Goal: Navigation & Orientation: Find specific page/section

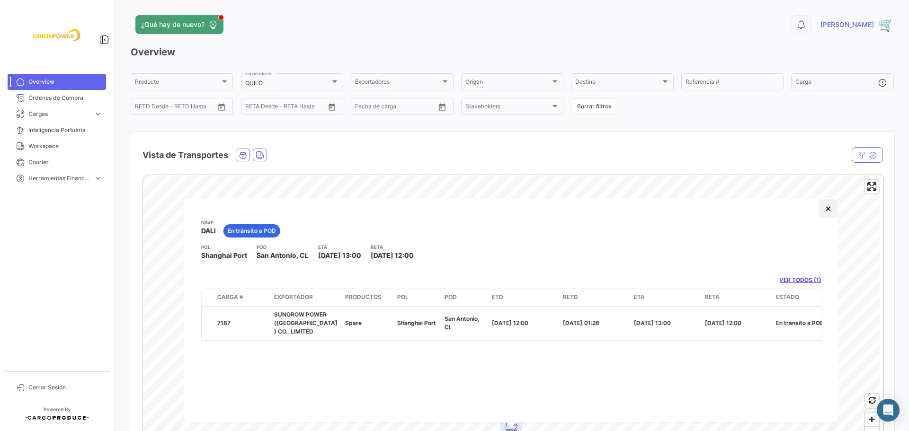
click at [826, 206] on button "×" at bounding box center [828, 208] width 19 height 19
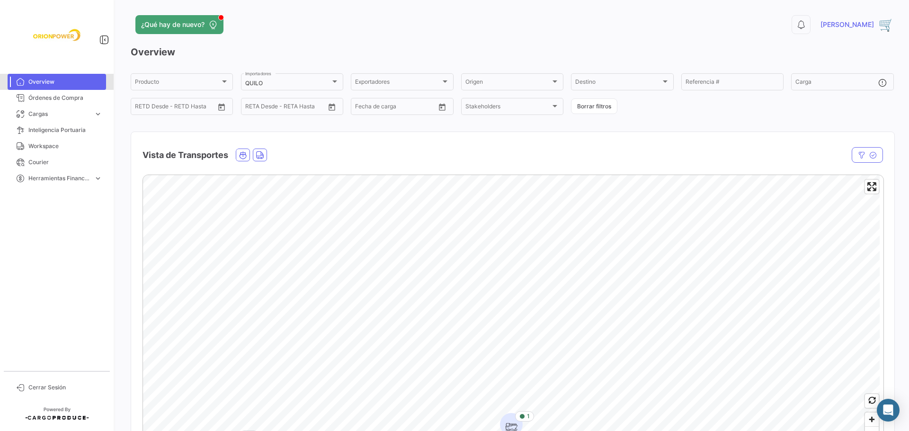
click at [52, 79] on span "Overview" at bounding box center [65, 82] width 74 height 9
click at [53, 79] on span "Overview" at bounding box center [65, 82] width 74 height 9
click at [44, 95] on span "Órdenes de Compra" at bounding box center [65, 98] width 74 height 9
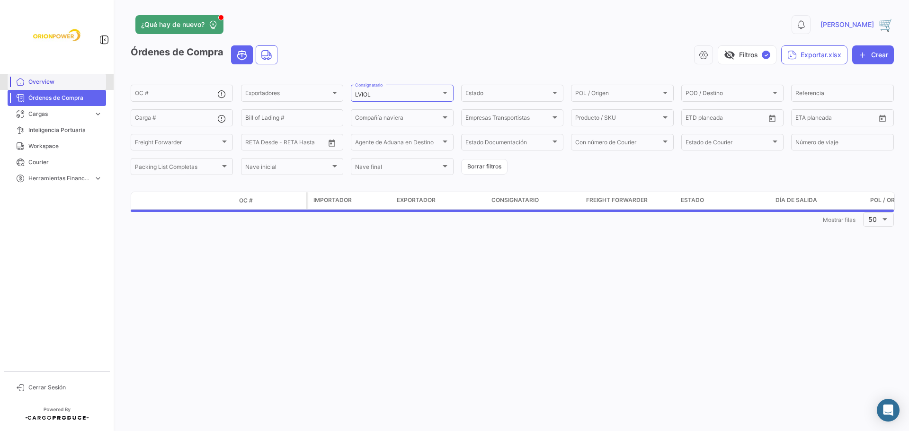
click at [46, 82] on span "Overview" at bounding box center [65, 82] width 74 height 9
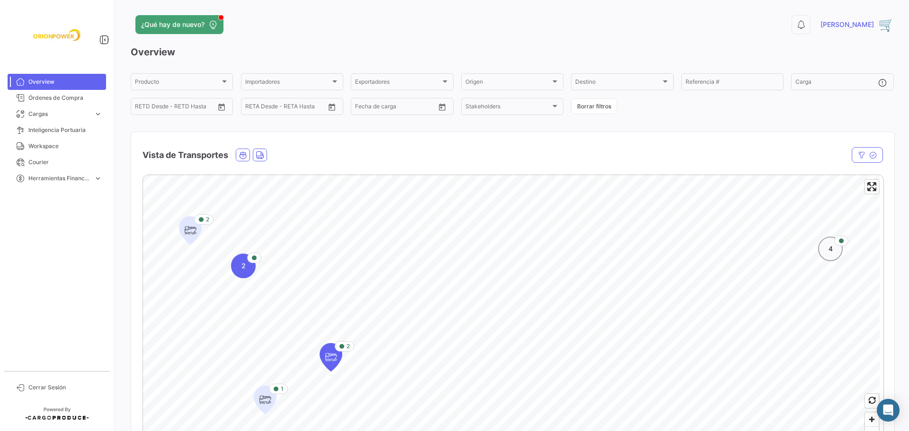
click at [829, 257] on div "4" at bounding box center [830, 249] width 25 height 25
click at [554, 362] on icon "Map marker" at bounding box center [549, 359] width 13 height 20
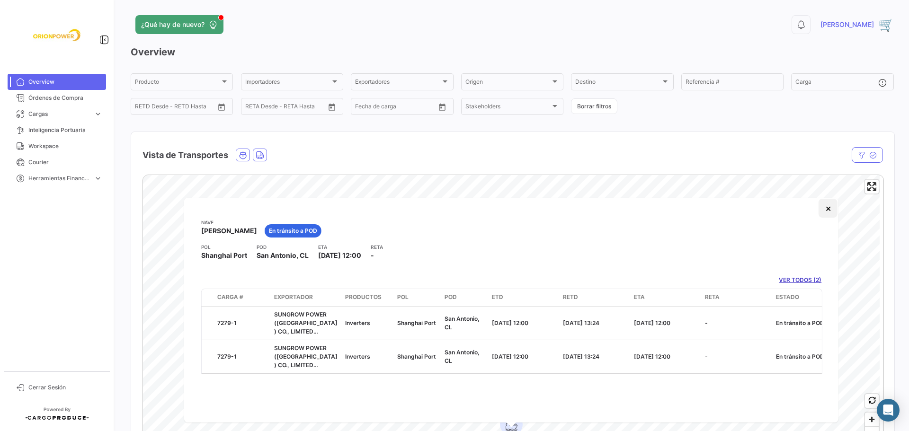
click at [830, 209] on button "×" at bounding box center [828, 208] width 19 height 19
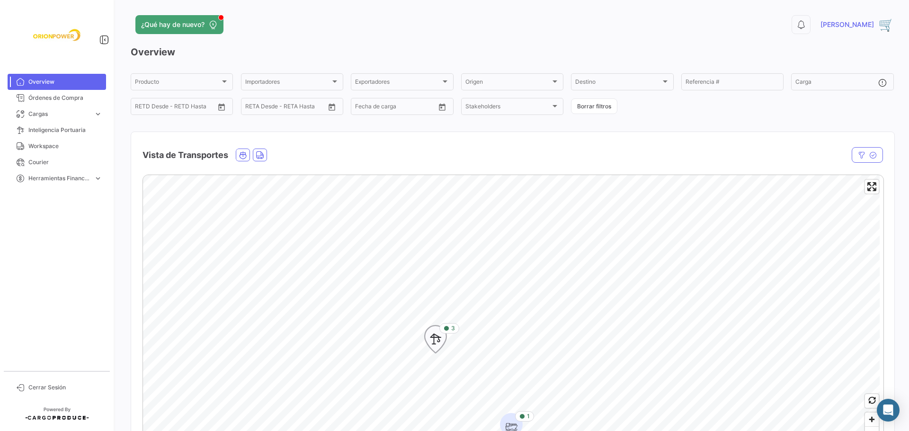
click at [441, 343] on icon "Map marker" at bounding box center [435, 340] width 13 height 20
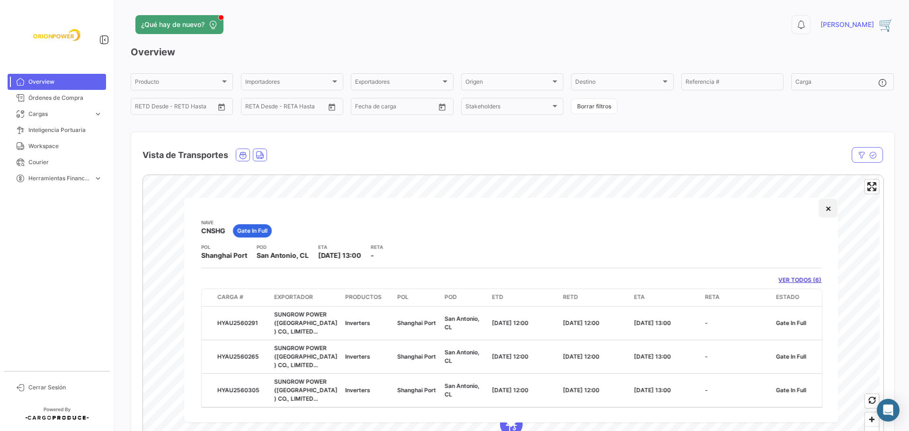
click at [825, 212] on button "×" at bounding box center [828, 208] width 19 height 19
